Goal: Task Accomplishment & Management: Use online tool/utility

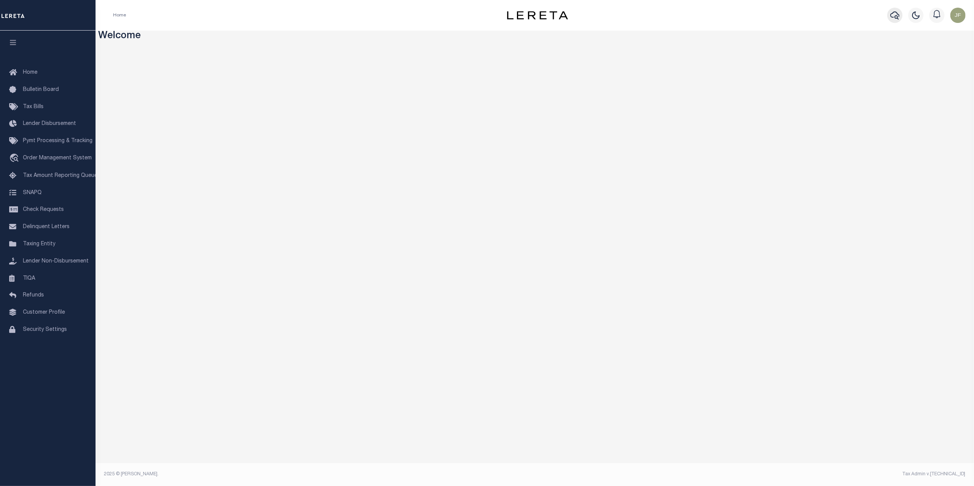
click at [892, 16] on icon "button" at bounding box center [895, 15] width 9 height 9
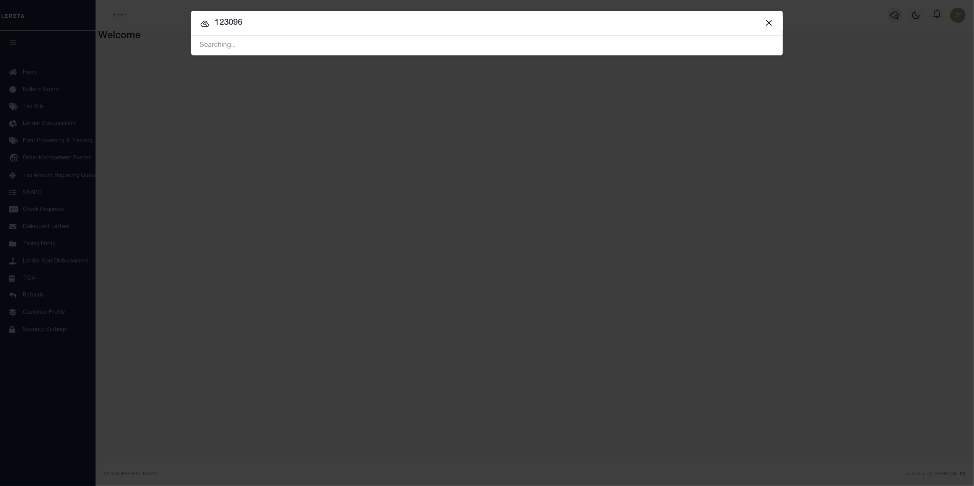
type input "123096"
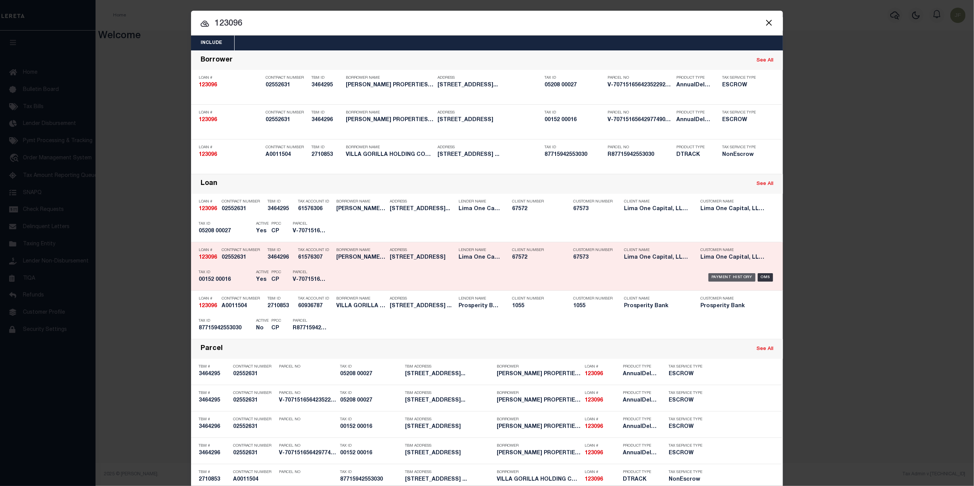
click at [719, 275] on div "Payment History" at bounding box center [732, 277] width 47 height 8
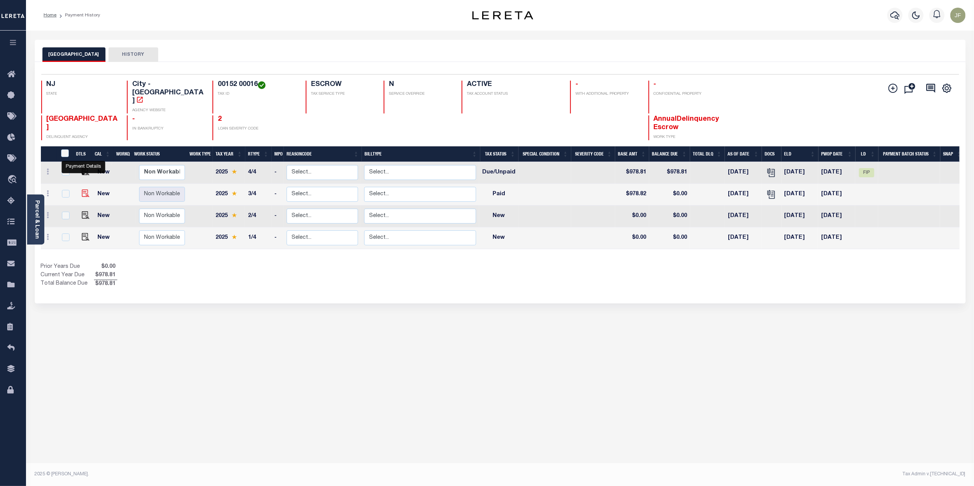
click at [84, 190] on img "" at bounding box center [86, 194] width 8 height 8
checkbox input "true"
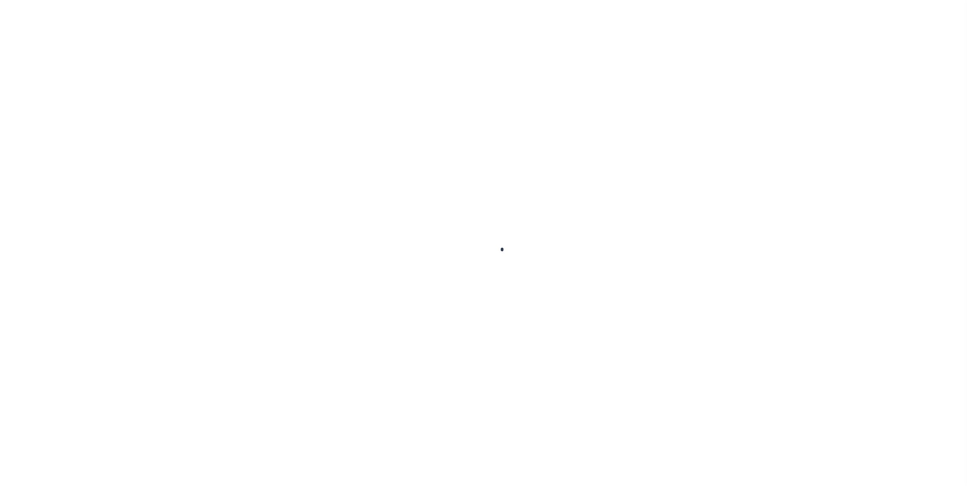
checkbox input "false"
type textarea "Loan boarded 12/14/2023"
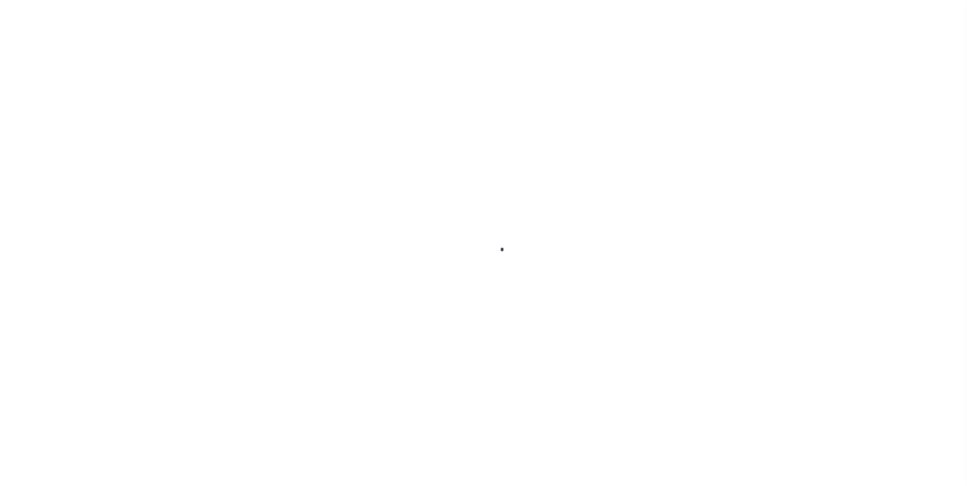
type input "00032387"
type input "09/11/2025"
type input "[DATE]"
select select "PYD"
type input "$978.82"
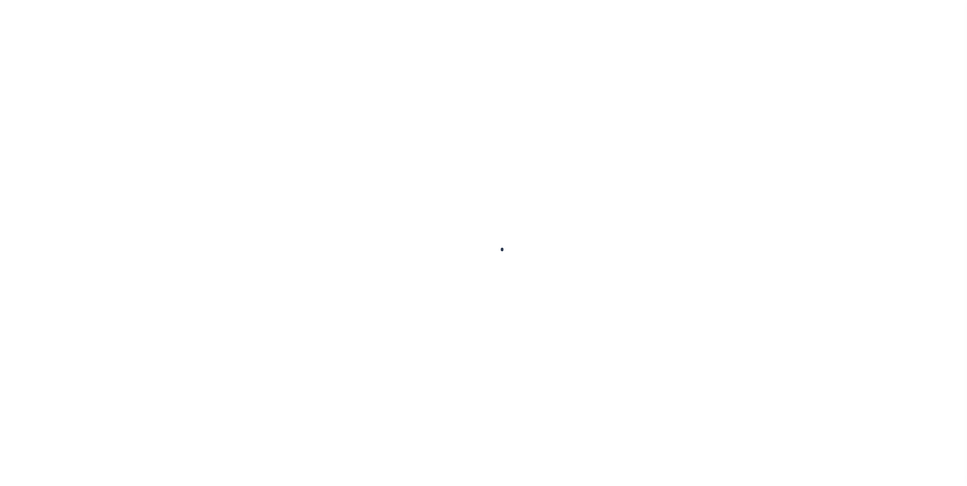
type input "$978.82"
type input "$0"
